Goal: Task Accomplishment & Management: Use online tool/utility

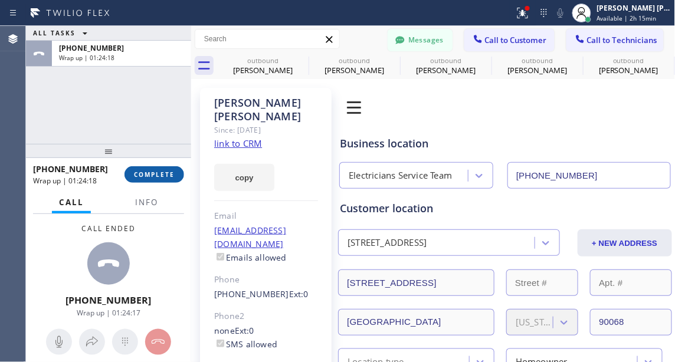
click at [165, 168] on button "COMPLETE" at bounding box center [154, 174] width 60 height 17
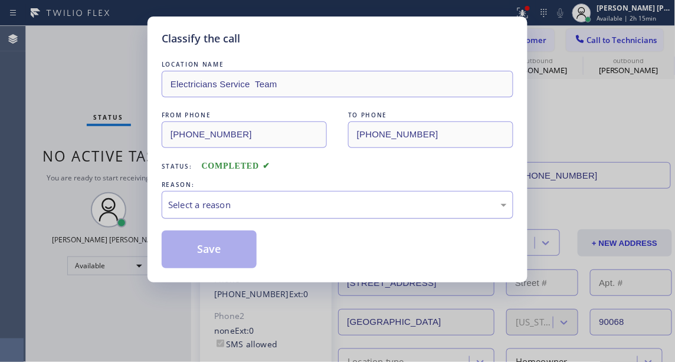
click at [247, 208] on div "Select a reason" at bounding box center [337, 205] width 338 height 14
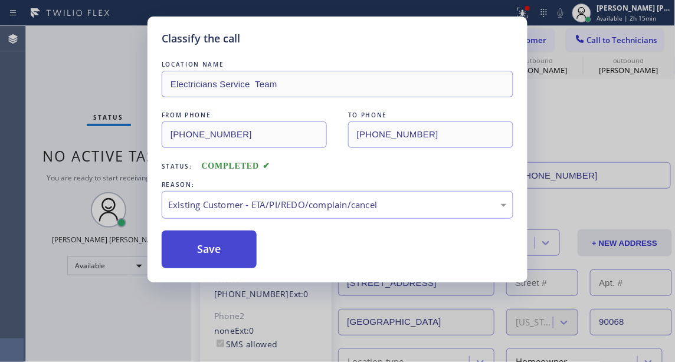
click at [225, 260] on button "Save" at bounding box center [209, 250] width 95 height 38
click at [210, 251] on button "Save" at bounding box center [209, 250] width 95 height 38
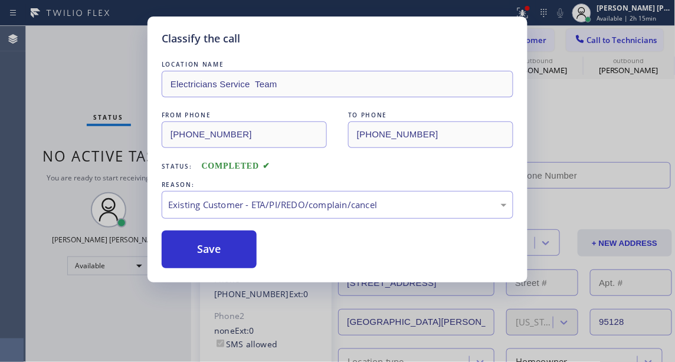
click at [143, 310] on div "Classify the call LOCATION NAME Electricians Service Team FROM PHONE [PHONE_NUM…" at bounding box center [337, 181] width 675 height 362
click at [208, 245] on div "Back to Dashboard Change Sender ID Customers Technicians [PHONE_NUMBER] SEARCH …" at bounding box center [433, 194] width 484 height 336
click at [148, 302] on div "Status No active tasks You are ready to start receiving tasks. [PERSON_NAME] [P…" at bounding box center [108, 194] width 165 height 336
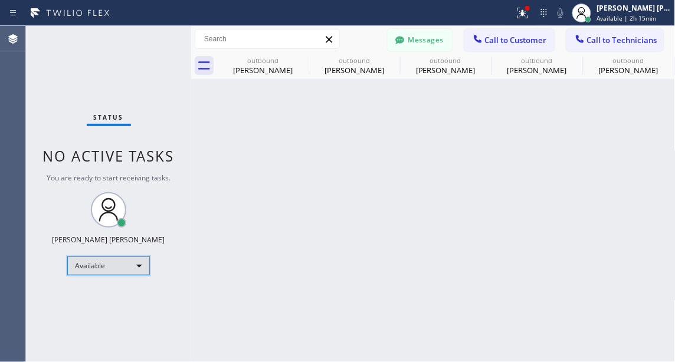
click at [116, 264] on div "Available" at bounding box center [108, 266] width 83 height 19
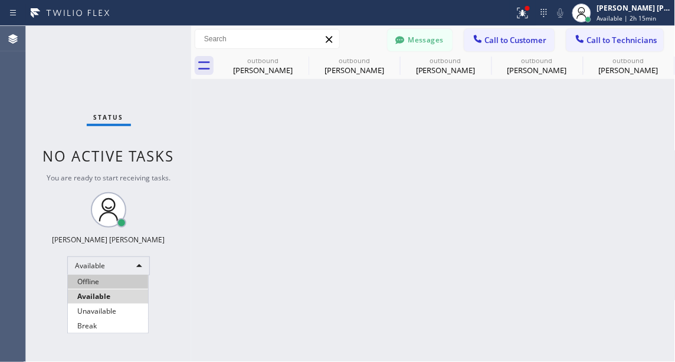
click at [112, 284] on li "Offline" at bounding box center [108, 282] width 80 height 14
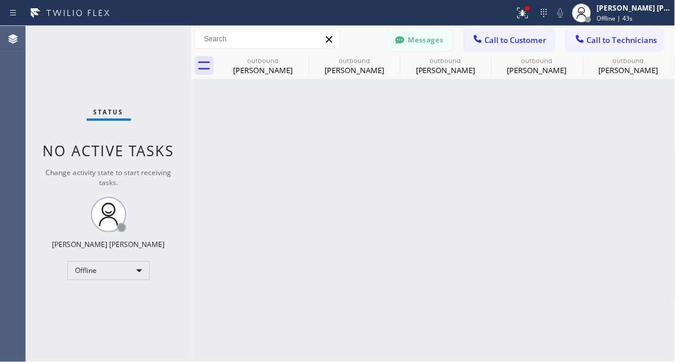
click at [65, 287] on div "Status No active tasks Change activity state to start receiving tasks. [PERSON_…" at bounding box center [108, 194] width 165 height 336
click at [405, 245] on div "Back to Dashboard Change Sender ID Customers Technicians [PHONE_NUMBER] SEARCH …" at bounding box center [433, 194] width 484 height 336
